Goal: Information Seeking & Learning: Understand process/instructions

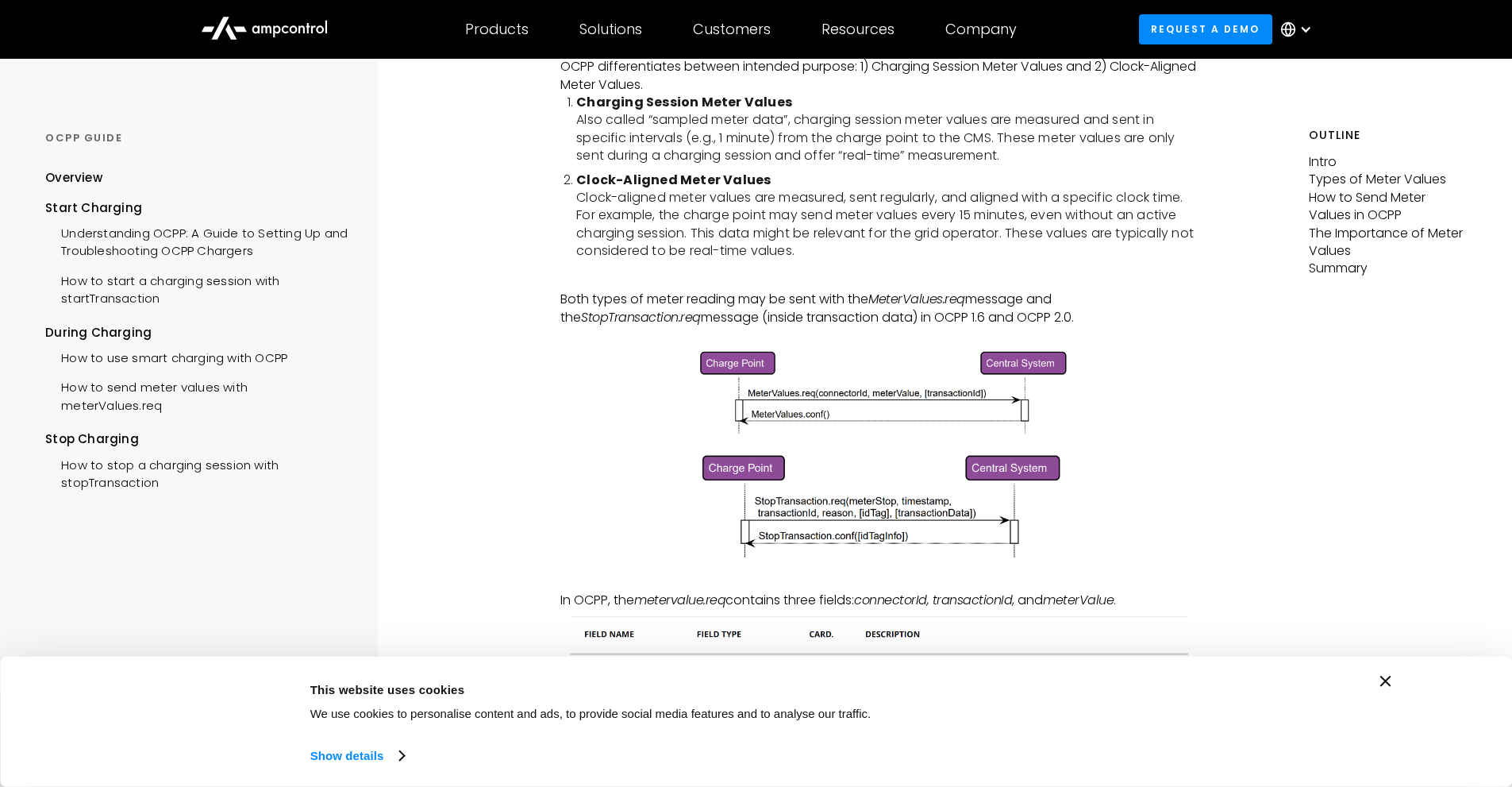
scroll to position [794, 0]
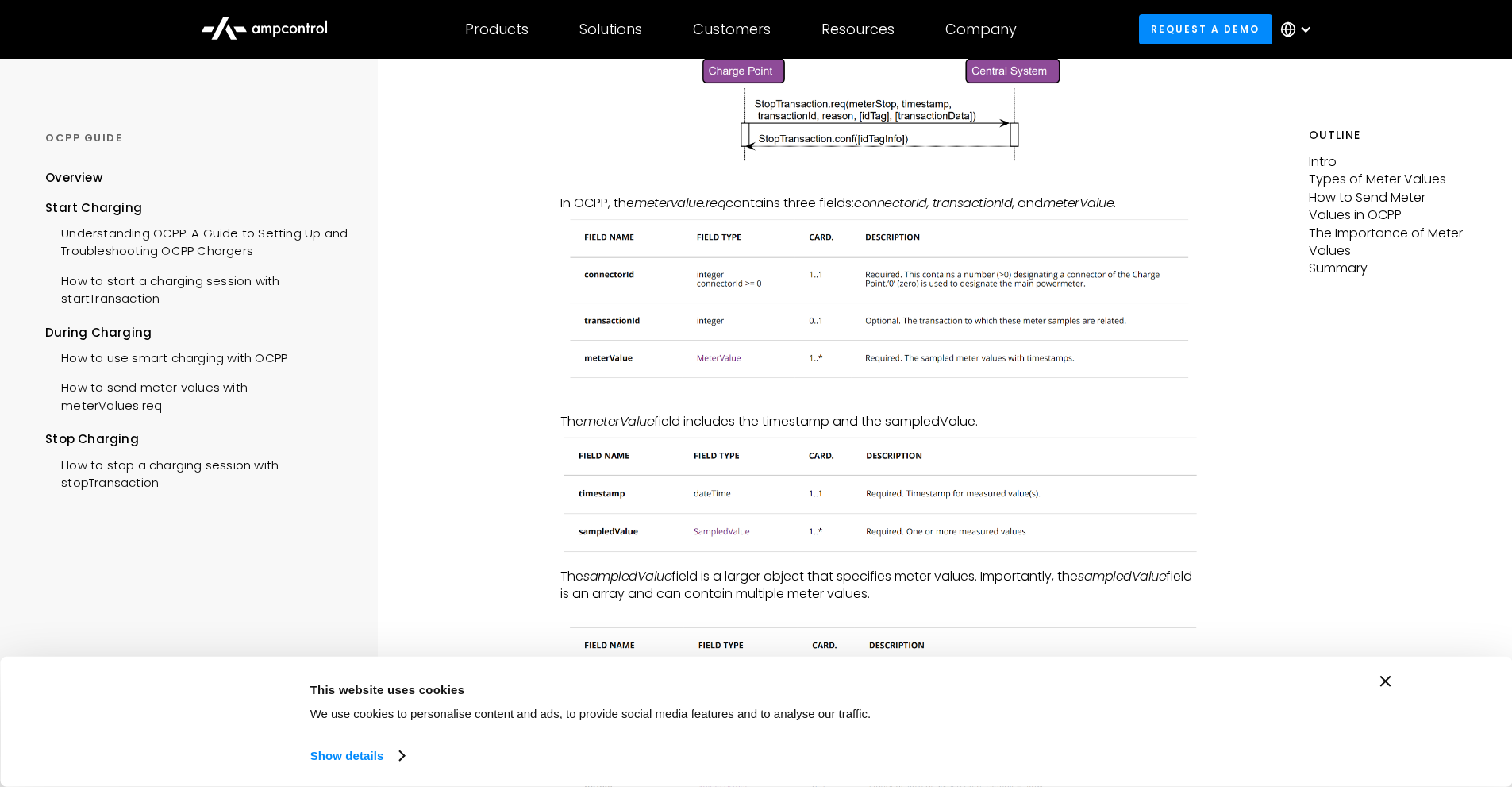
click at [1389, 678] on icon "Close banner" at bounding box center [1385, 681] width 11 height 11
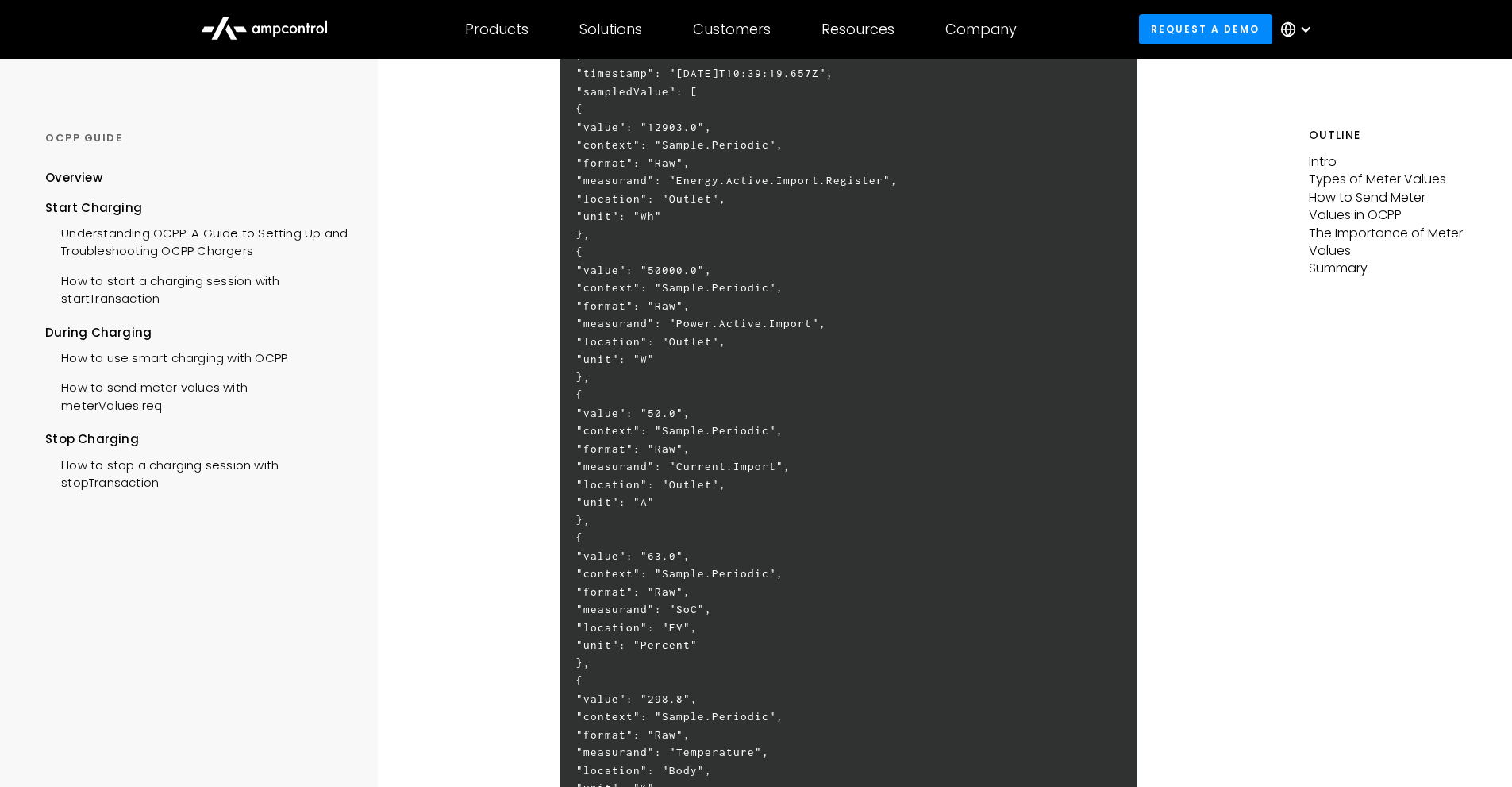
scroll to position [3097, 0]
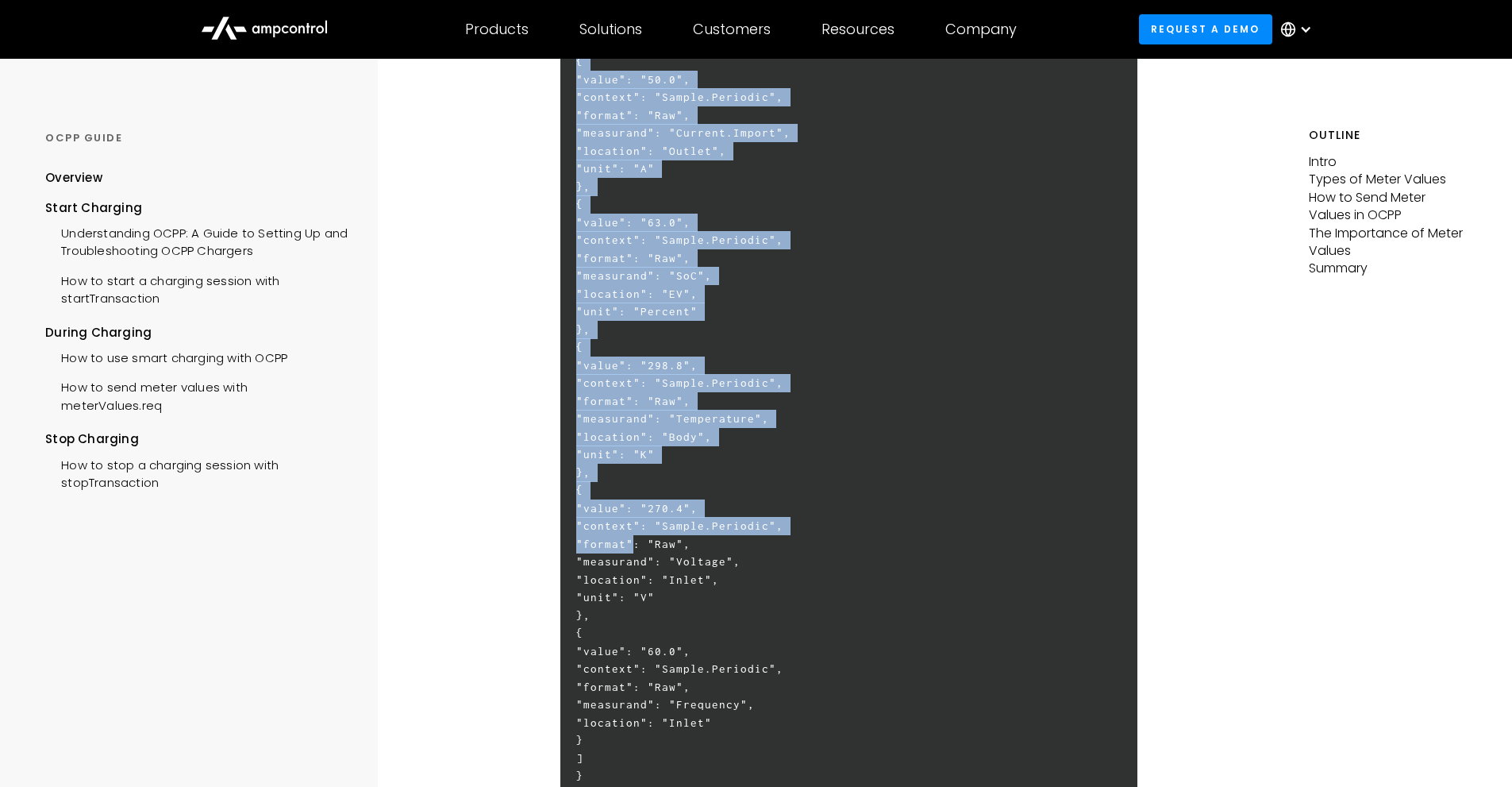
scroll to position [3652, 0]
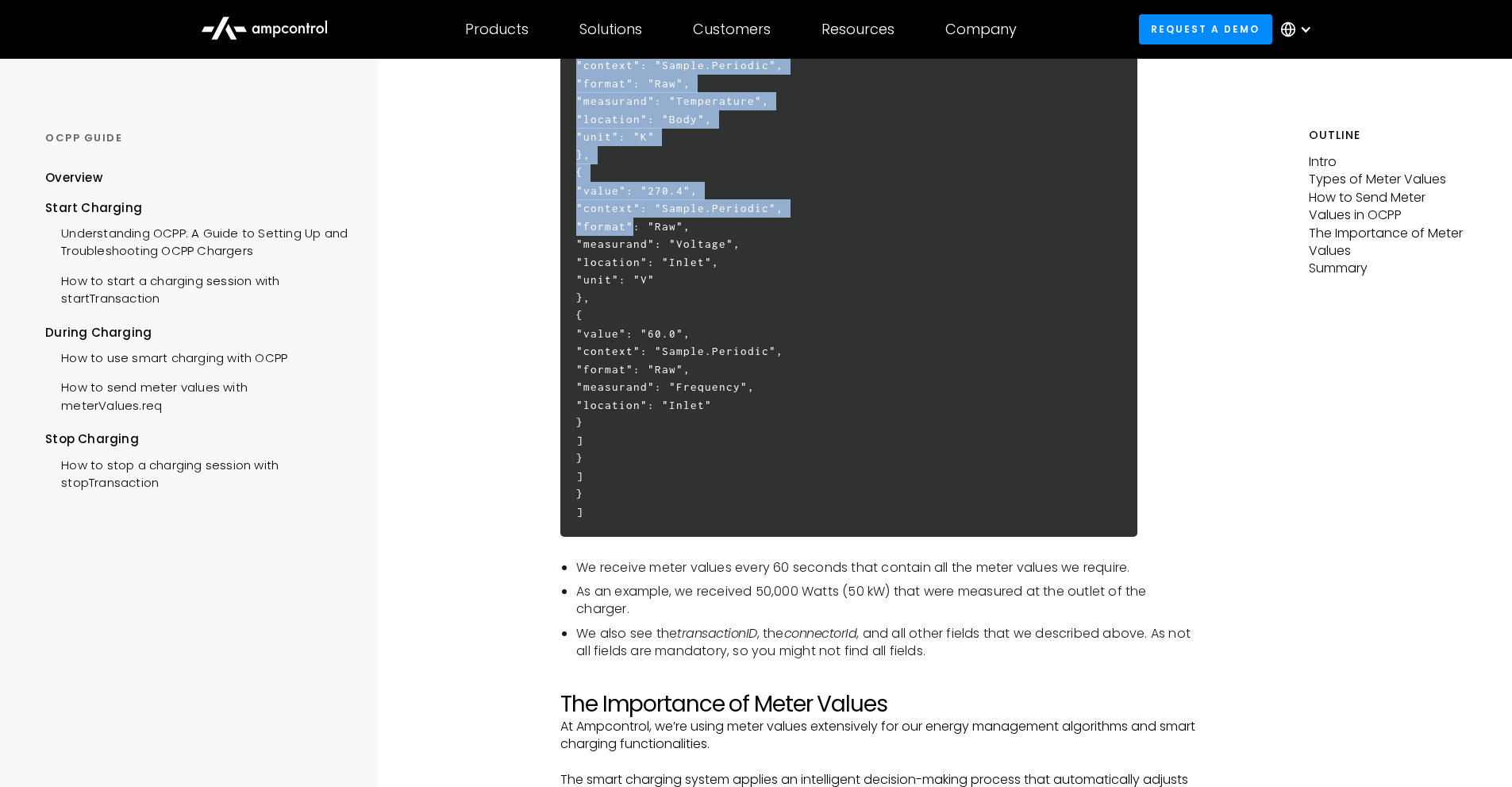
drag, startPoint x: 577, startPoint y: 410, endPoint x: 871, endPoint y: 406, distance: 294.0
copy h6 "{ "lorem": "15403.0", "ipsumdo": "Sitame.Consecte", "adipis": "Eli", "seddoeius…"
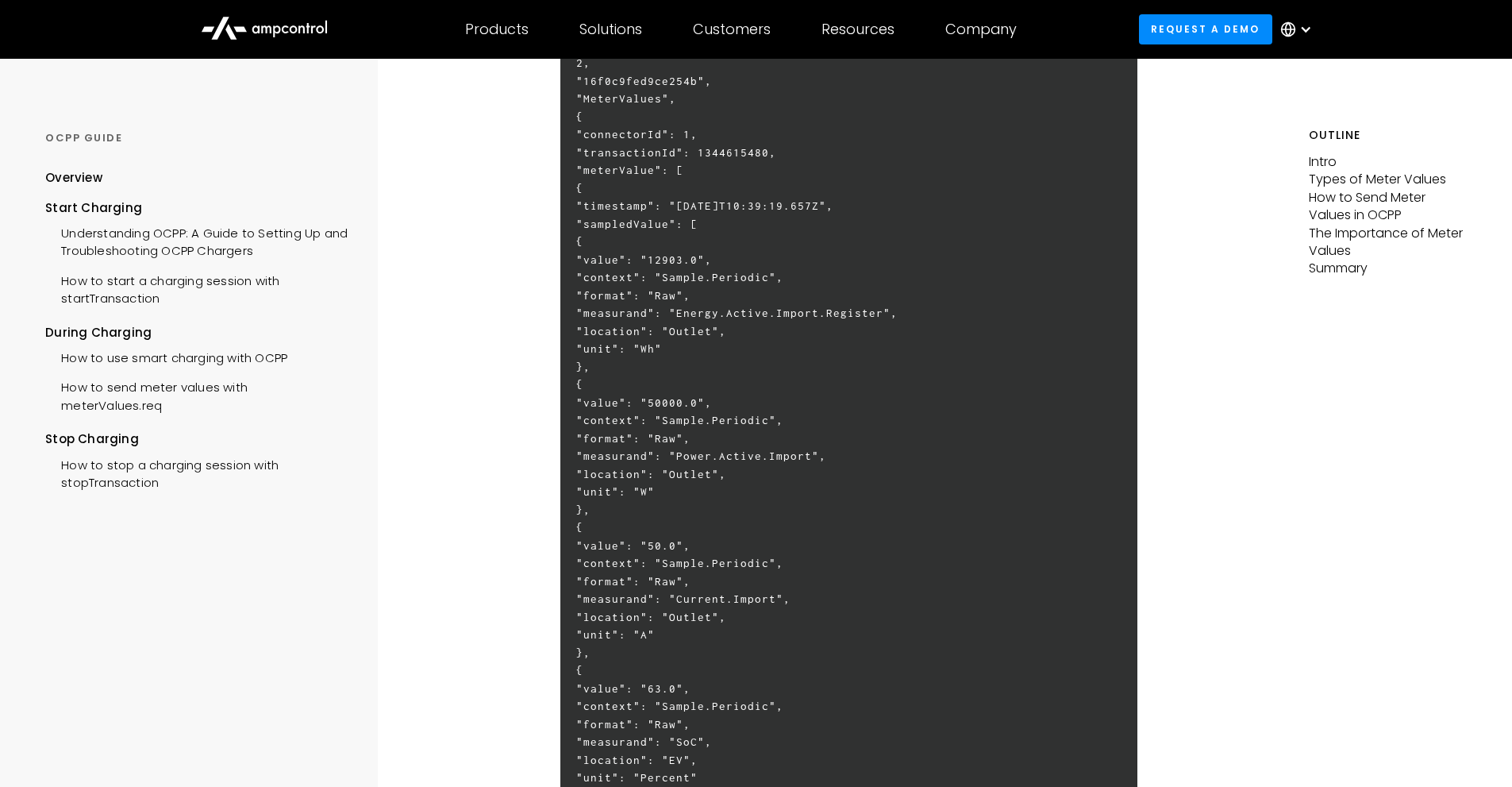
scroll to position [2858, 0]
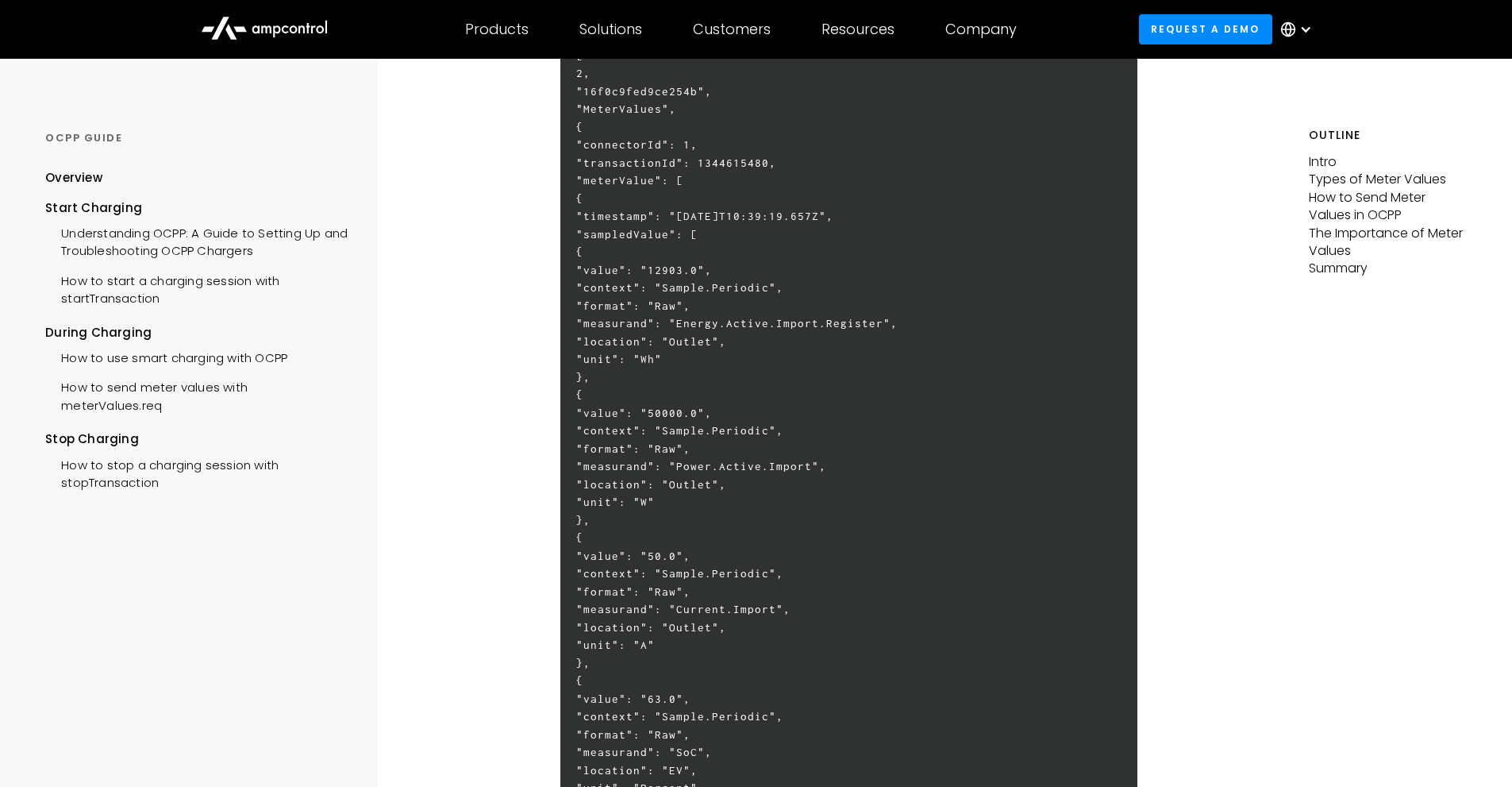
drag, startPoint x: 687, startPoint y: 499, endPoint x: 516, endPoint y: 234, distance: 315.4
copy h6 ""loremipSumdo": [ { "sitam": "27040.5", "consect": "Adipis.Elitsedd", "eiusmo":…"
